Goal: Information Seeking & Learning: Find specific page/section

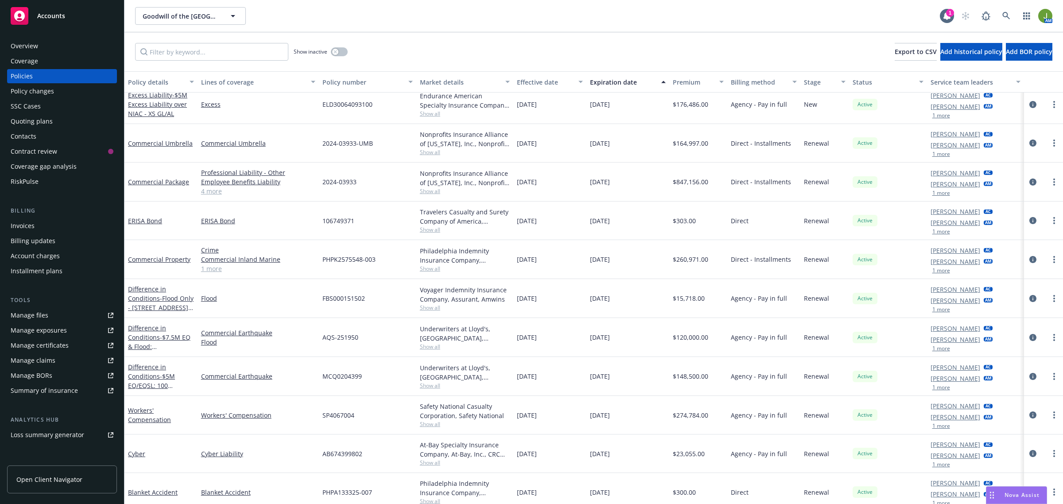
scroll to position [111, 0]
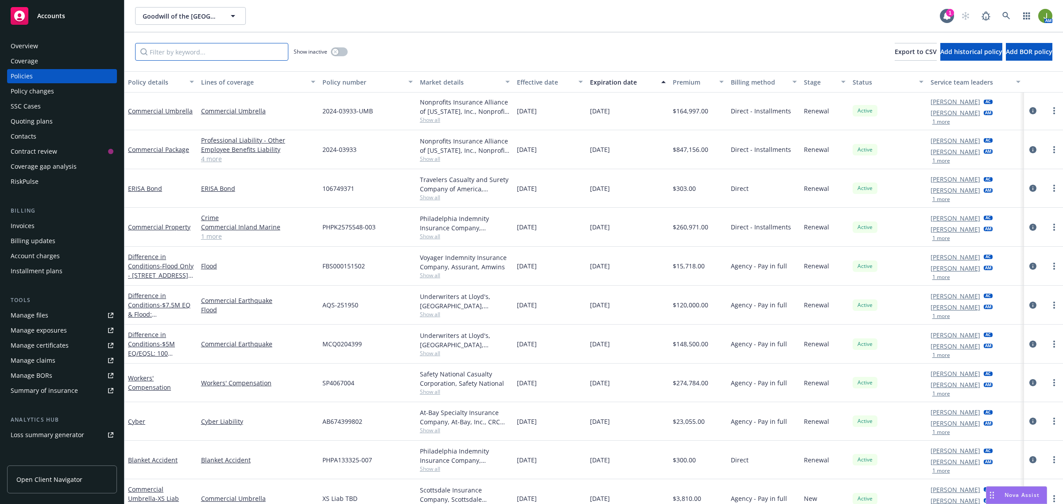
click at [192, 45] on input "Filter by keyword..." at bounding box center [211, 52] width 153 height 18
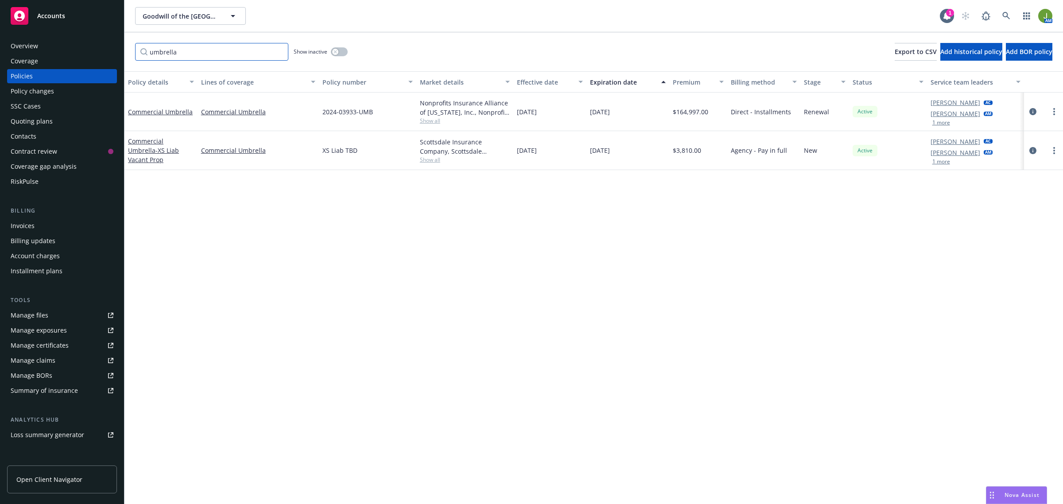
scroll to position [0, 0]
click at [345, 54] on button "button" at bounding box center [339, 51] width 17 height 9
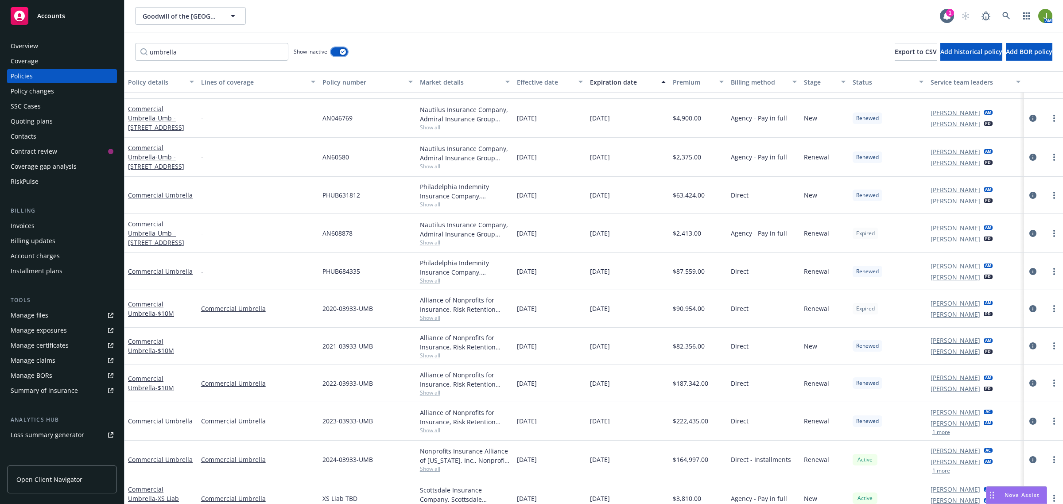
scroll to position [40, 0]
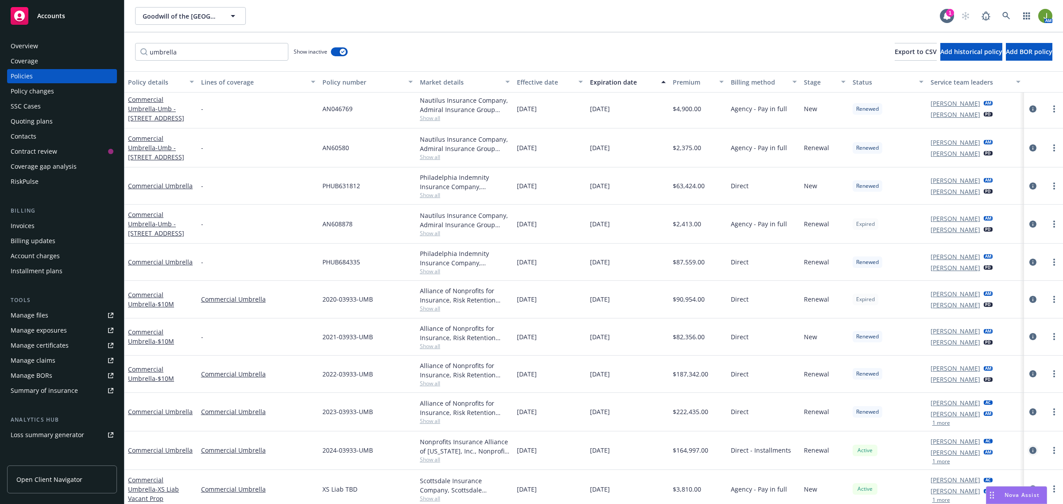
click at [1029, 447] on icon "circleInformation" at bounding box center [1032, 450] width 7 height 7
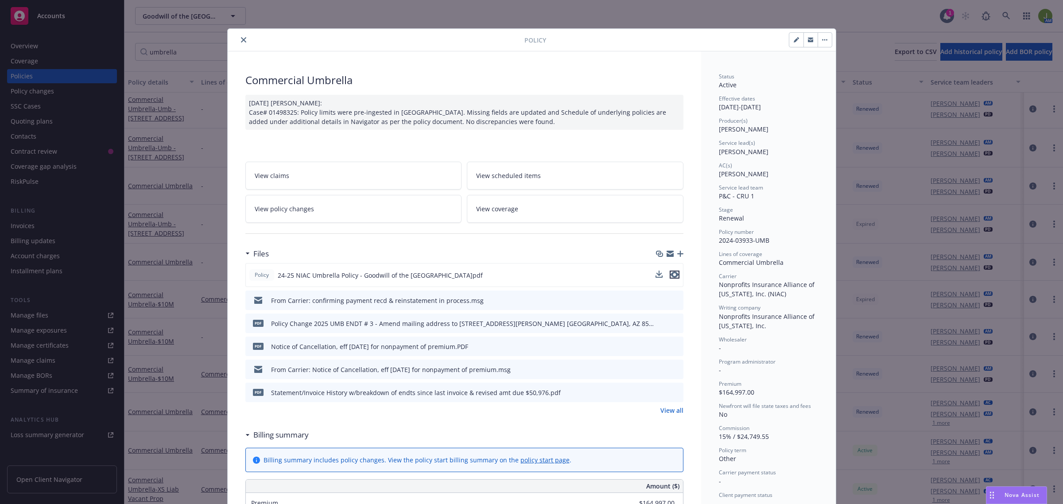
click at [672, 273] on icon "preview file" at bounding box center [675, 274] width 8 height 6
click at [241, 39] on icon "close" at bounding box center [243, 39] width 5 height 5
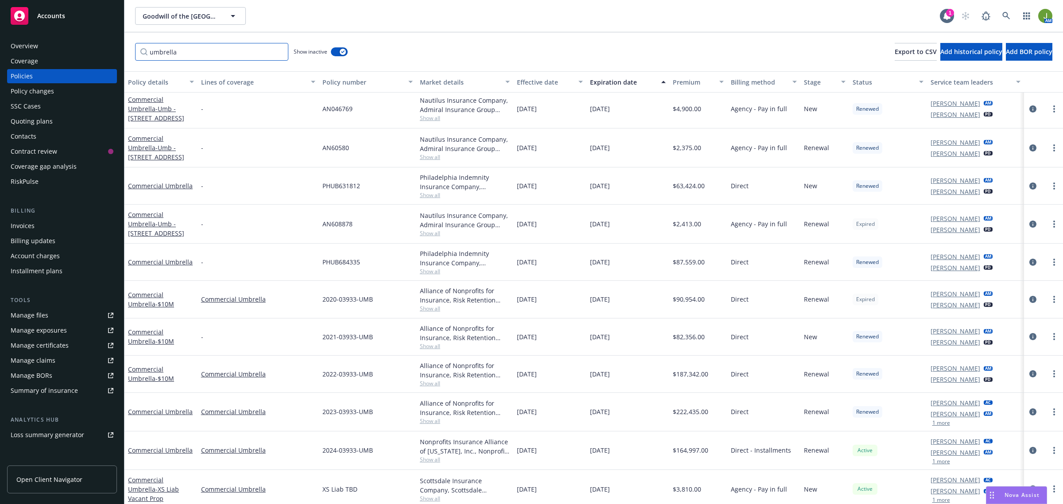
drag, startPoint x: 202, startPoint y: 54, endPoint x: 112, endPoint y: 54, distance: 90.8
click at [159, 47] on input "umbrella" at bounding box center [211, 52] width 153 height 18
type input "u"
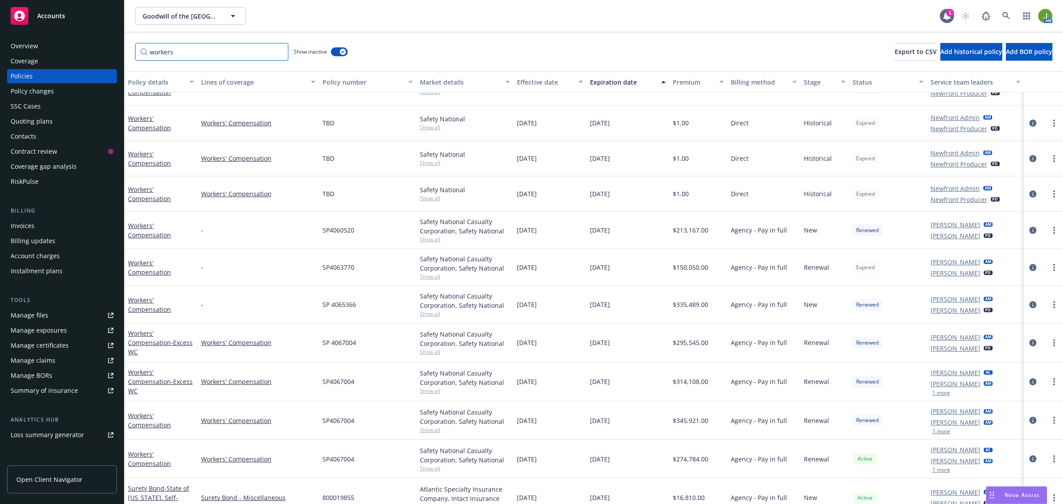
scroll to position [107, 0]
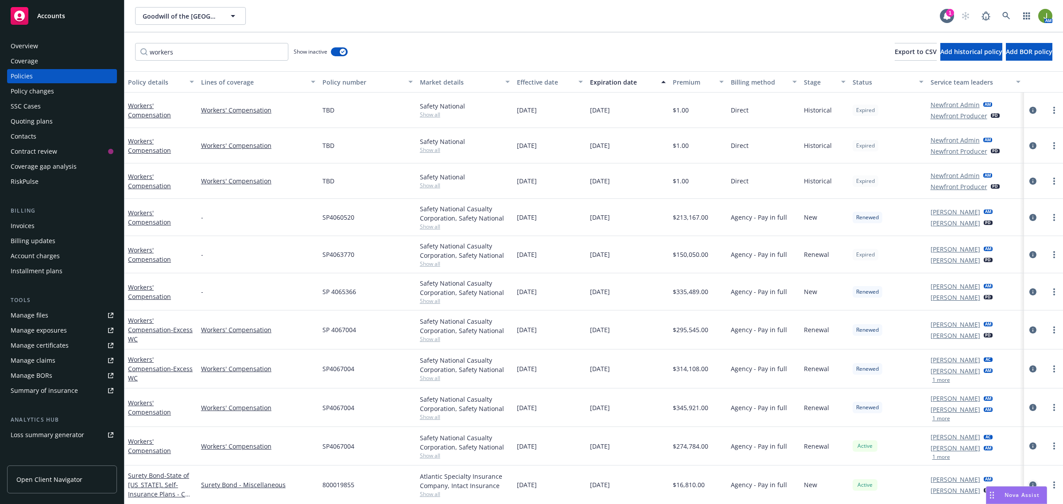
click at [1029, 483] on icon "circleInformation" at bounding box center [1032, 484] width 7 height 7
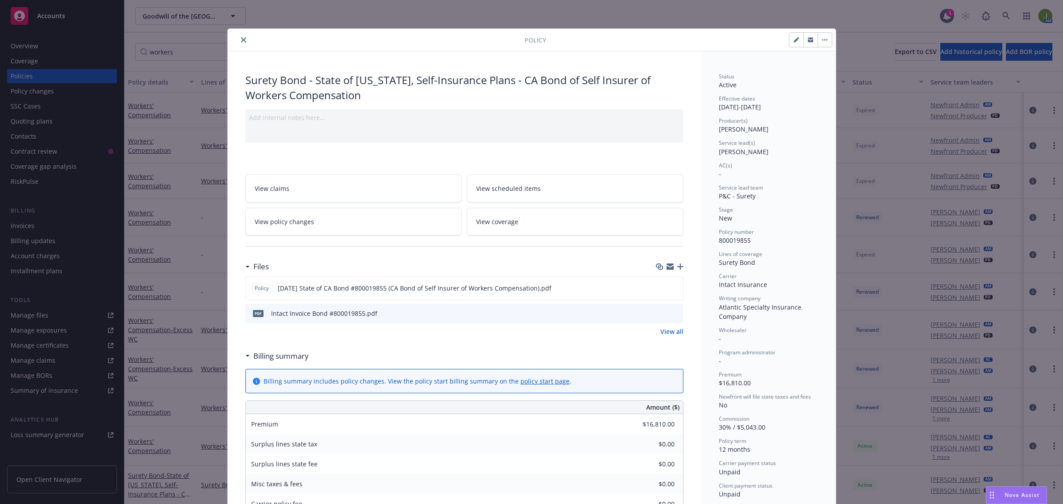
click at [241, 39] on icon "close" at bounding box center [243, 39] width 5 height 5
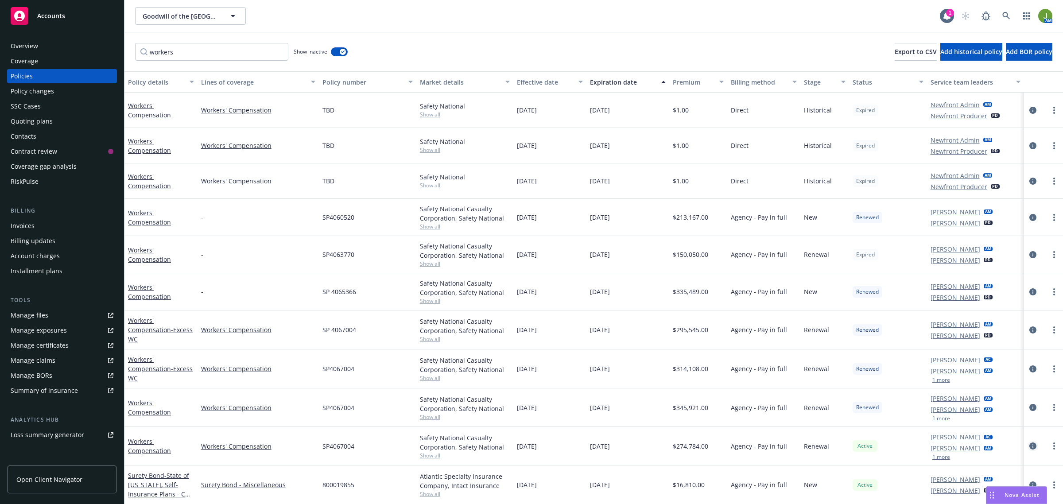
click at [1027, 446] on link "circleInformation" at bounding box center [1032, 446] width 11 height 11
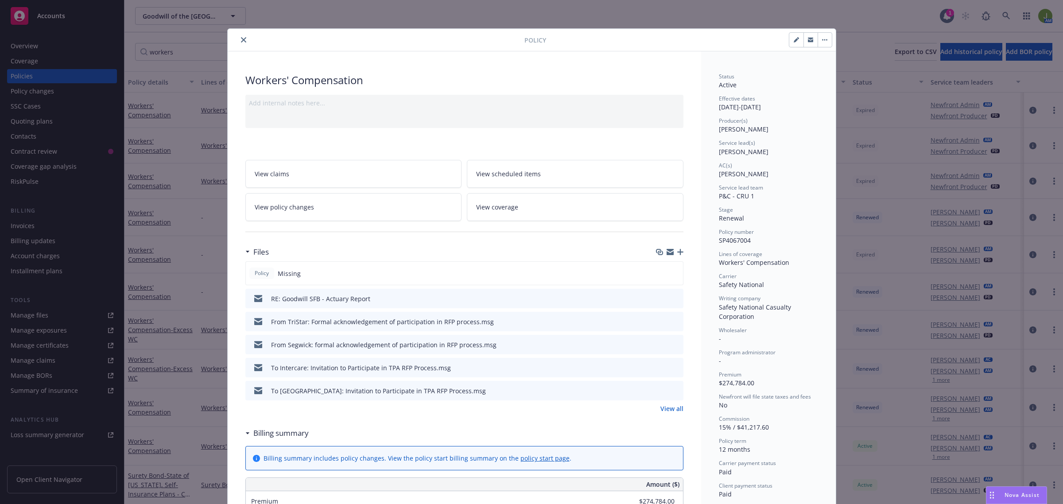
click at [241, 39] on icon "close" at bounding box center [243, 39] width 5 height 5
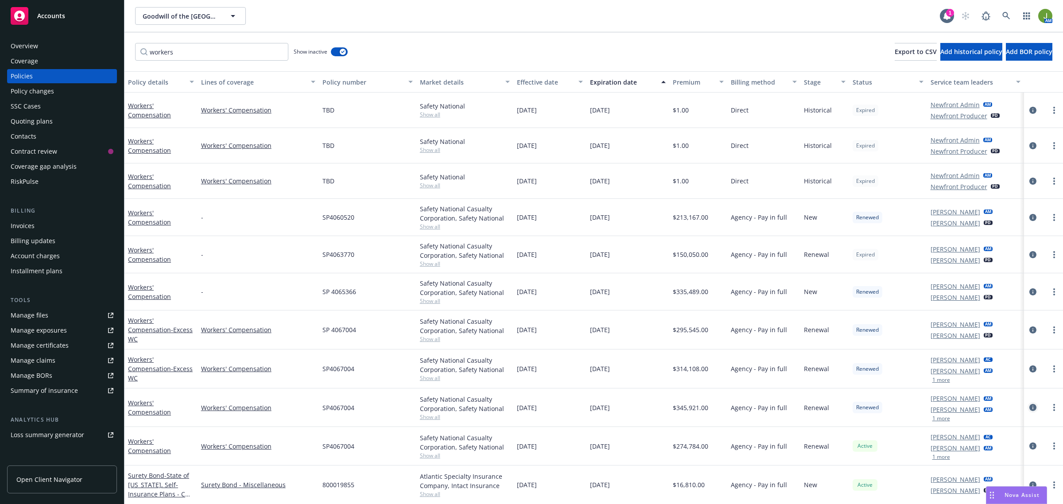
click at [1029, 408] on icon "circleInformation" at bounding box center [1032, 407] width 7 height 7
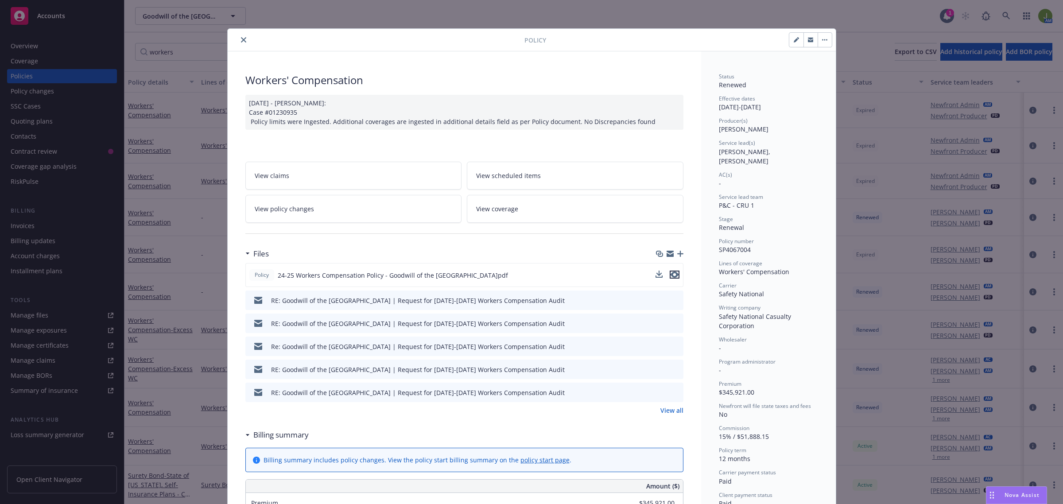
click at [671, 275] on icon "preview file" at bounding box center [675, 274] width 8 height 6
click at [241, 39] on icon "close" at bounding box center [243, 39] width 5 height 5
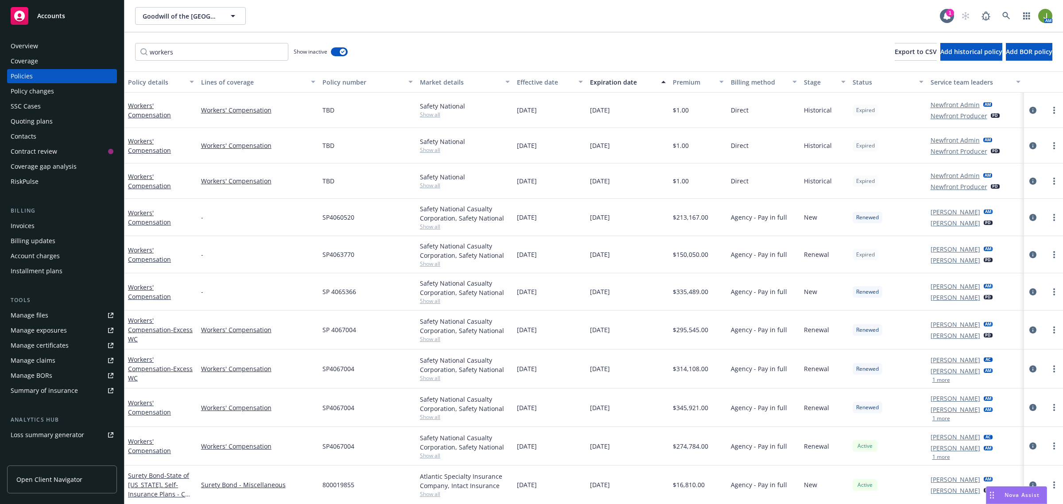
click at [800, 24] on div "Goodwill of the [GEOGRAPHIC_DATA] Goodwill of the [GEOGRAPHIC_DATA]" at bounding box center [537, 16] width 805 height 18
drag, startPoint x: 251, startPoint y: 52, endPoint x: 43, endPoint y: 51, distance: 208.6
click at [52, 52] on div "Accounts Overview Coverage Policies Policy changes SSC Cases Quoting plans Cont…" at bounding box center [531, 252] width 1063 height 504
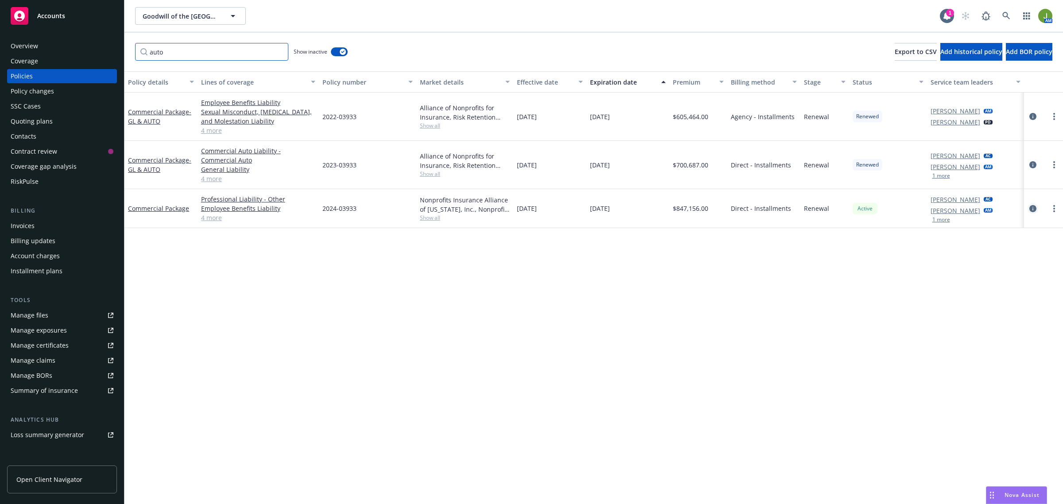
type input "auto"
click at [1036, 207] on icon "circleInformation" at bounding box center [1032, 208] width 7 height 7
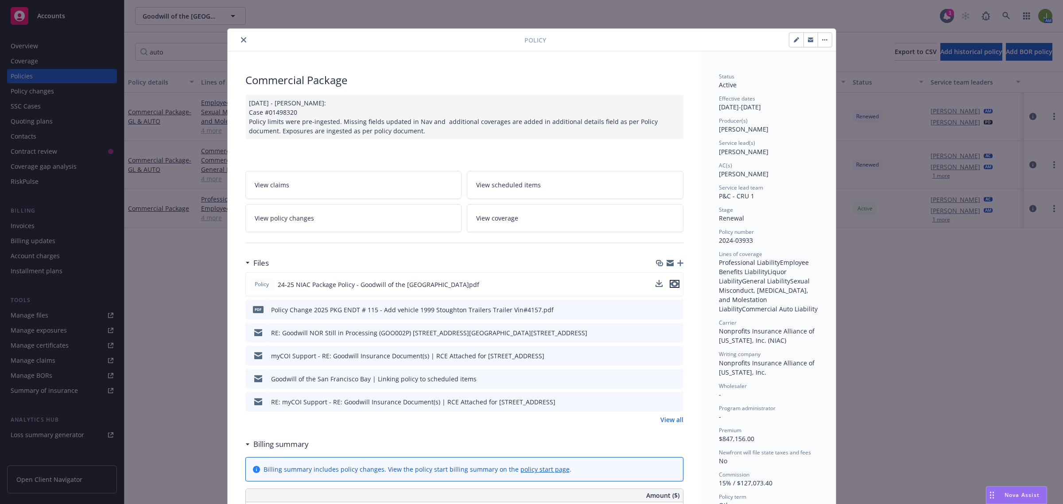
click at [671, 283] on icon "preview file" at bounding box center [675, 284] width 8 height 6
